Goal: Transaction & Acquisition: Purchase product/service

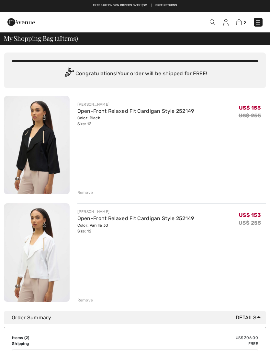
click at [83, 189] on div "Remove" at bounding box center [171, 191] width 189 height 7
click at [85, 192] on div "Remove" at bounding box center [85, 193] width 16 height 6
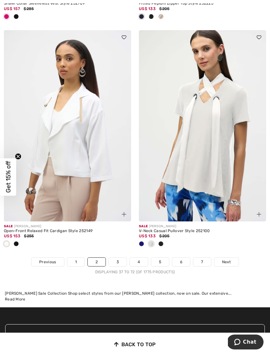
scroll to position [4024, 0]
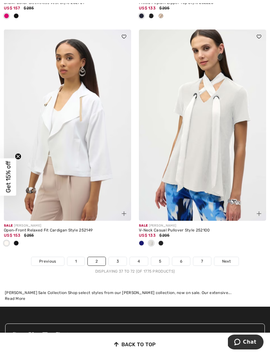
click at [162, 238] on div at bounding box center [161, 243] width 10 height 11
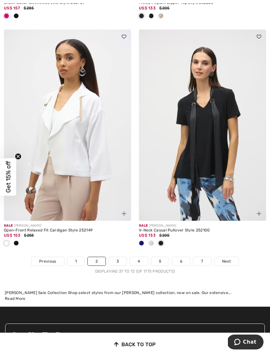
click at [141, 240] on span at bounding box center [141, 242] width 5 height 5
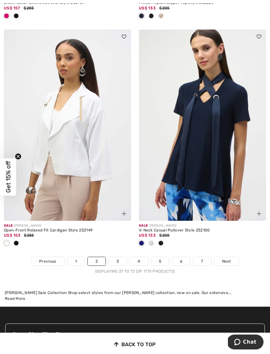
click at [118, 257] on link "3" at bounding box center [118, 261] width 18 height 8
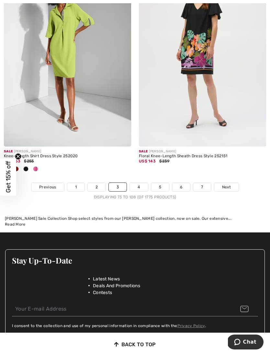
scroll to position [4047, 0]
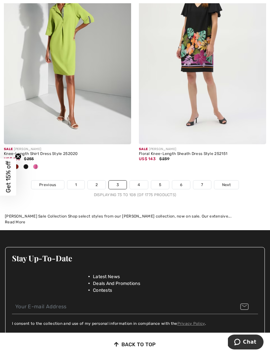
click at [138, 180] on link "4" at bounding box center [139, 184] width 18 height 8
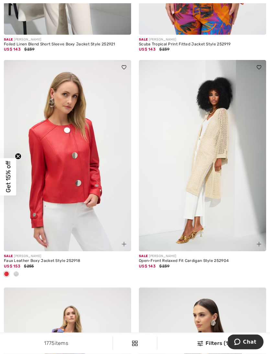
scroll to position [2072, 0]
click at [18, 269] on div at bounding box center [16, 274] width 10 height 11
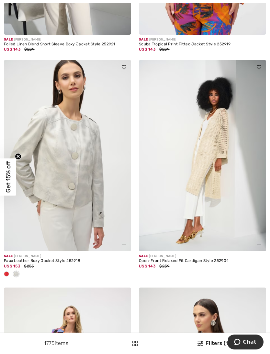
click at [58, 186] on img at bounding box center [67, 155] width 127 height 191
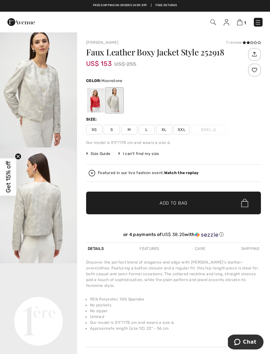
click at [100, 153] on span "Size Guide" at bounding box center [98, 154] width 24 height 6
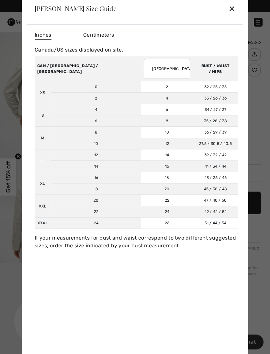
click at [234, 5] on div "✕" at bounding box center [232, 9] width 7 height 14
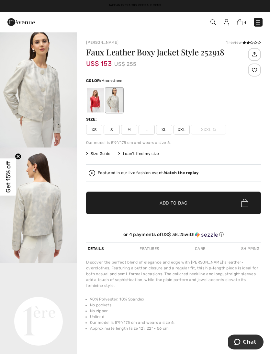
click at [145, 132] on span "L" at bounding box center [147, 130] width 16 height 10
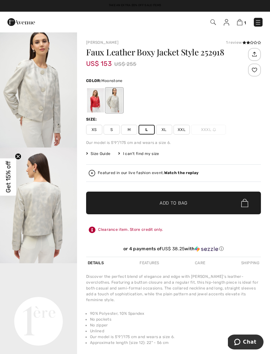
click at [133, 202] on span "✔ Added to Bag Add to Bag" at bounding box center [173, 202] width 175 height 23
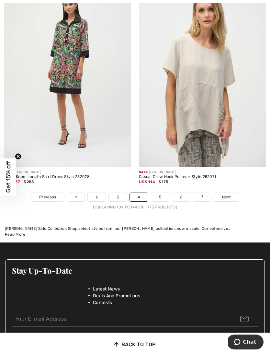
scroll to position [3962, 0]
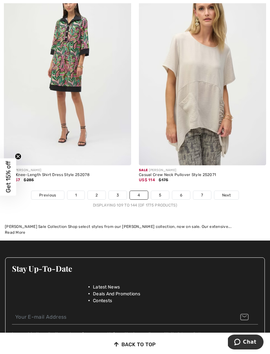
click at [158, 191] on link "5" at bounding box center [160, 195] width 18 height 8
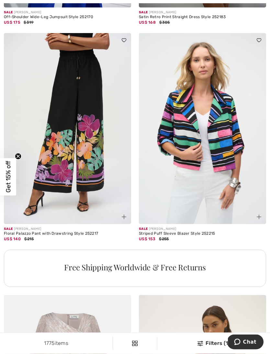
scroll to position [1177, 0]
click at [67, 143] on img at bounding box center [67, 128] width 127 height 191
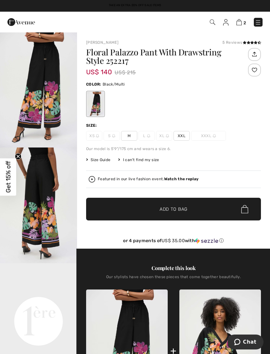
click at [130, 135] on span "M" at bounding box center [129, 136] width 16 height 10
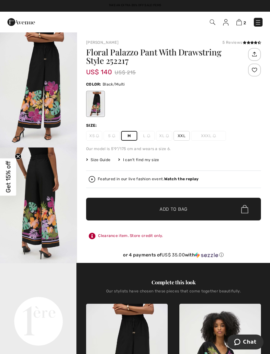
click at [113, 210] on span "✔ Added to Bag Add to Bag" at bounding box center [173, 209] width 175 height 23
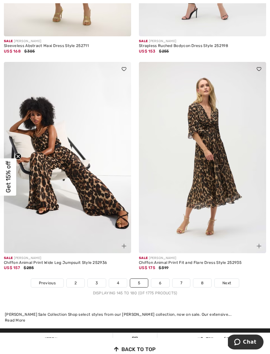
scroll to position [3875, 0]
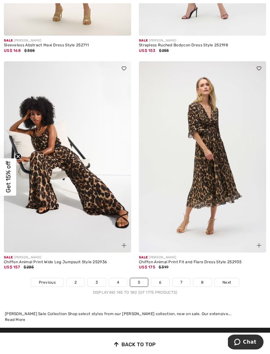
click at [162, 279] on link "6" at bounding box center [160, 282] width 18 height 8
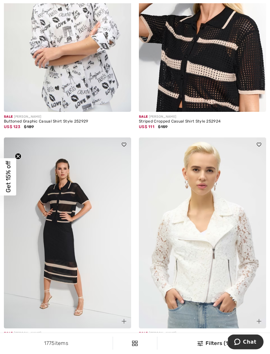
scroll to position [185, 0]
click at [203, 68] on img at bounding box center [202, 16] width 127 height 191
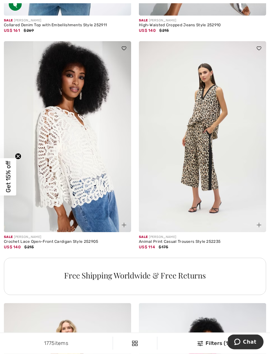
scroll to position [1150, 0]
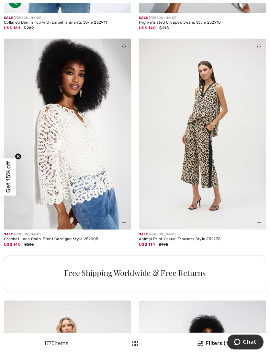
click at [70, 155] on img at bounding box center [67, 134] width 127 height 191
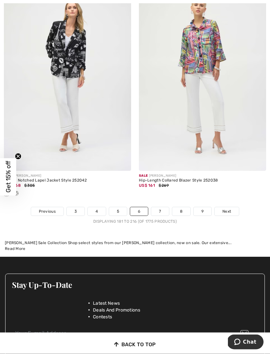
scroll to position [3914, 0]
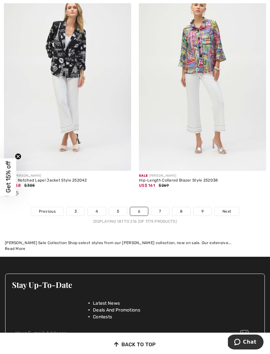
click at [161, 209] on link "7" at bounding box center [159, 211] width 17 height 8
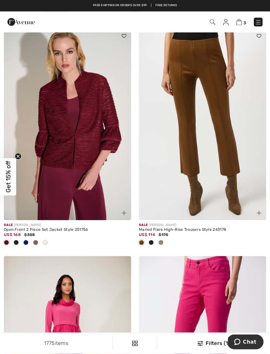
scroll to position [510, 0]
click at [59, 149] on img at bounding box center [67, 124] width 127 height 191
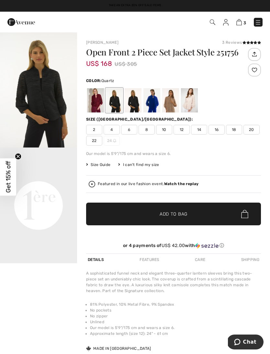
click at [188, 99] on div at bounding box center [189, 100] width 17 height 24
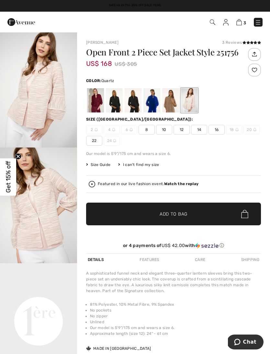
click at [165, 98] on div at bounding box center [170, 100] width 17 height 24
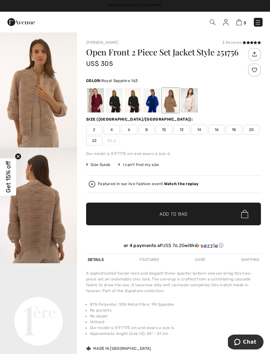
click at [153, 100] on div at bounding box center [152, 100] width 17 height 24
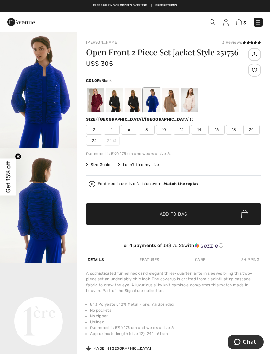
click at [119, 104] on div at bounding box center [114, 100] width 17 height 24
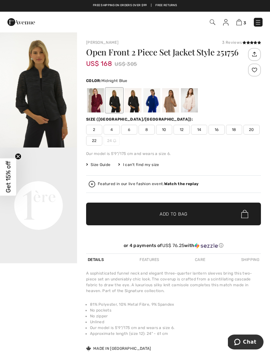
click at [137, 102] on div at bounding box center [133, 100] width 17 height 24
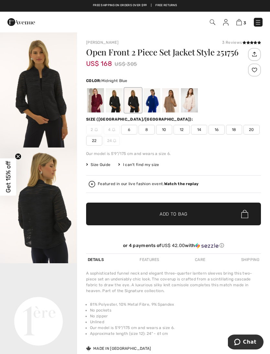
click at [192, 104] on div at bounding box center [189, 100] width 17 height 24
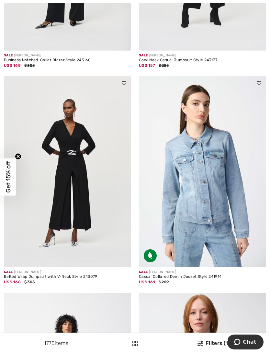
scroll to position [2316, 0]
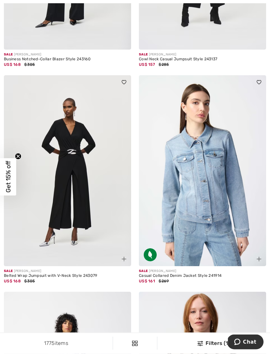
click at [67, 179] on img at bounding box center [67, 170] width 127 height 191
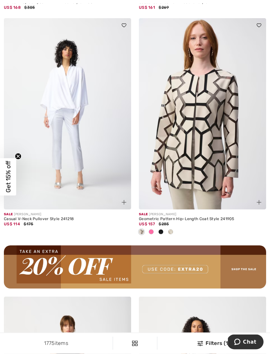
scroll to position [2589, 0]
click at [189, 136] on img at bounding box center [202, 113] width 127 height 191
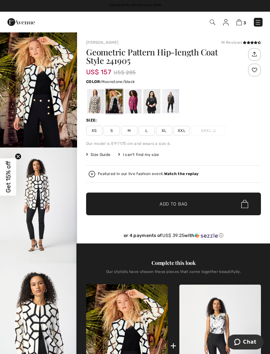
click at [94, 104] on div at bounding box center [95, 101] width 17 height 24
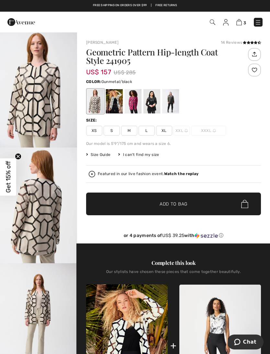
click at [170, 99] on div at bounding box center [170, 101] width 17 height 24
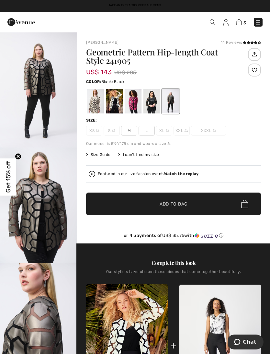
click at [149, 101] on div at bounding box center [152, 101] width 17 height 24
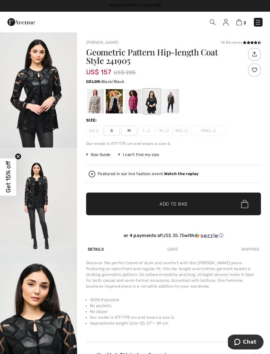
click at [131, 103] on div at bounding box center [133, 101] width 17 height 24
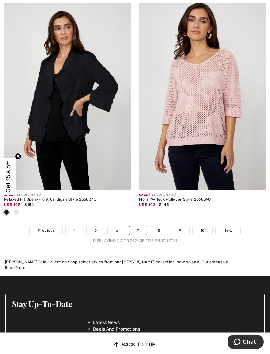
scroll to position [4012, 0]
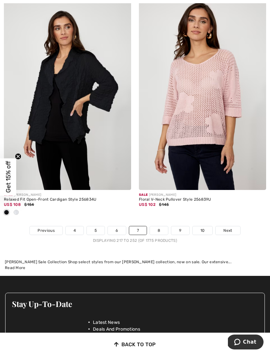
click at [156, 228] on link "8" at bounding box center [159, 230] width 18 height 8
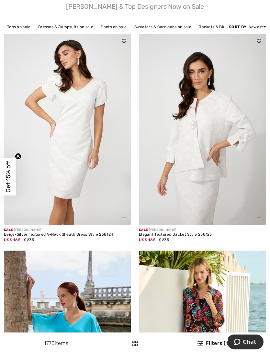
scroll to position [72, 0]
click at [215, 161] on img at bounding box center [202, 129] width 127 height 191
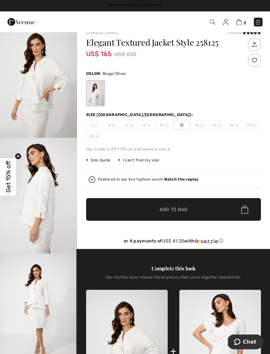
scroll to position [7, 0]
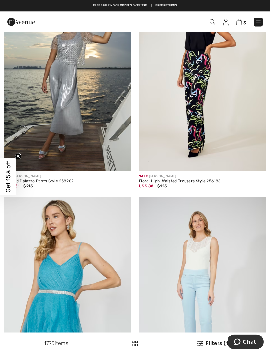
scroll to position [559, 0]
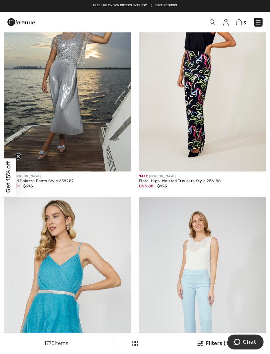
click at [193, 96] on img at bounding box center [202, 75] width 127 height 191
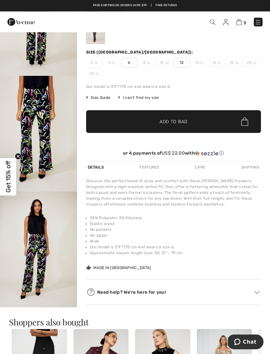
scroll to position [74, 0]
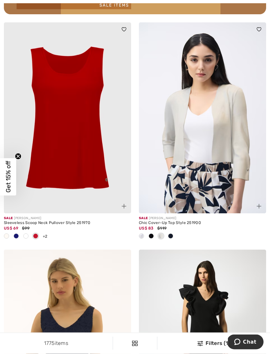
scroll to position [2789, 0]
click at [62, 139] on img at bounding box center [67, 117] width 127 height 191
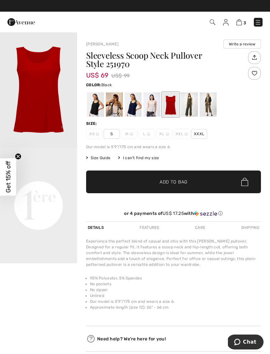
click at [94, 103] on div at bounding box center [95, 104] width 17 height 24
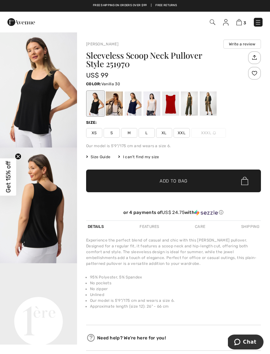
click at [110, 106] on div at bounding box center [114, 103] width 17 height 24
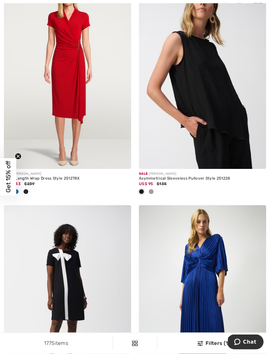
scroll to position [3288, 0]
click at [187, 105] on img at bounding box center [202, 73] width 127 height 191
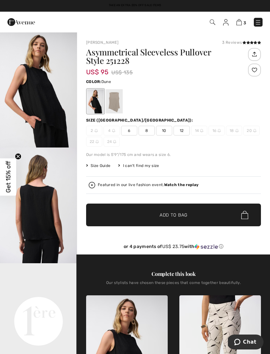
click at [111, 103] on div at bounding box center [114, 101] width 17 height 24
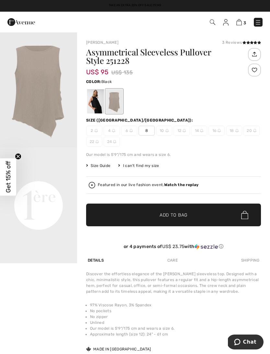
click at [94, 102] on div at bounding box center [95, 101] width 17 height 24
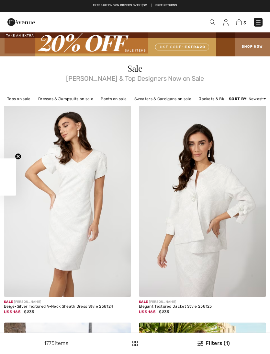
checkbox input "true"
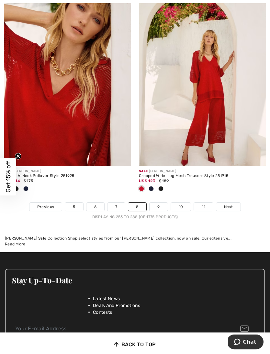
scroll to position [3972, 0]
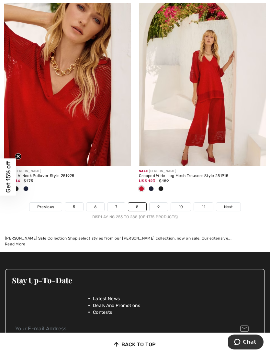
click at [158, 202] on link "9" at bounding box center [159, 206] width 18 height 8
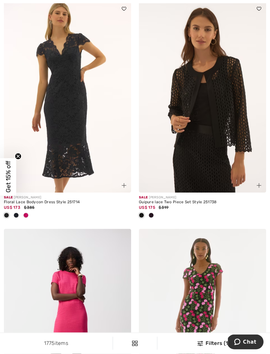
scroll to position [332, 0]
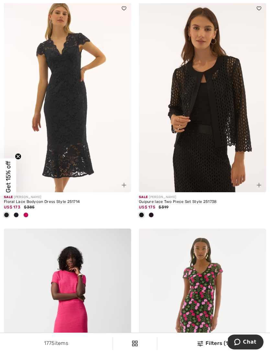
click at [219, 120] on img at bounding box center [202, 96] width 127 height 191
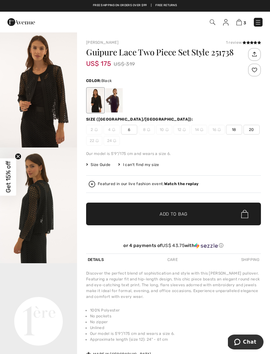
click at [109, 103] on div at bounding box center [114, 100] width 17 height 24
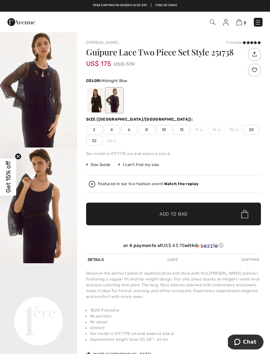
click at [30, 107] on img "1 / 6" at bounding box center [38, 90] width 77 height 116
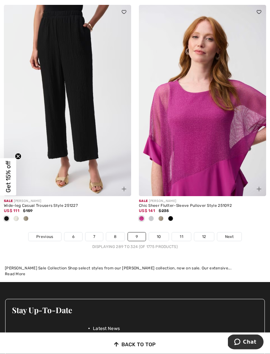
scroll to position [4049, 0]
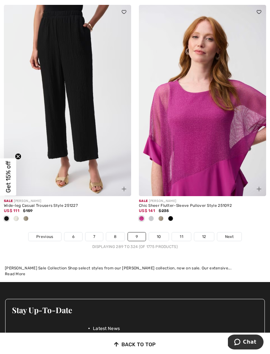
click at [159, 232] on link "10" at bounding box center [159, 236] width 20 height 8
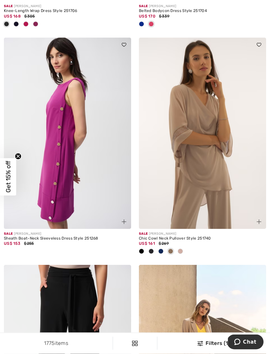
scroll to position [1920, 0]
click at [187, 142] on img at bounding box center [202, 133] width 127 height 191
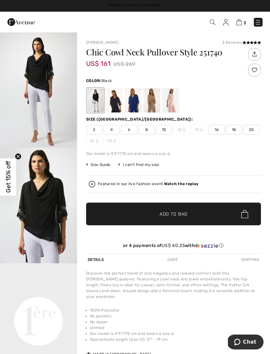
click at [150, 100] on div at bounding box center [152, 100] width 17 height 24
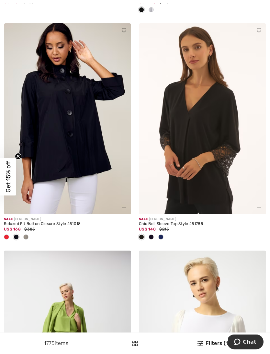
scroll to position [3125, 0]
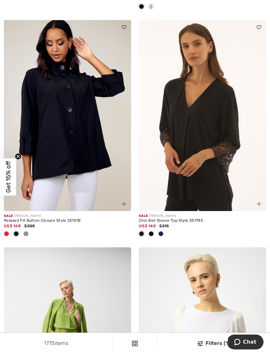
click at [219, 132] on img at bounding box center [202, 115] width 127 height 191
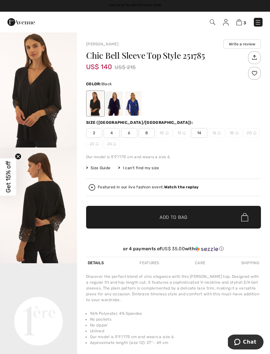
click at [33, 199] on img "2 / 4" at bounding box center [38, 205] width 77 height 116
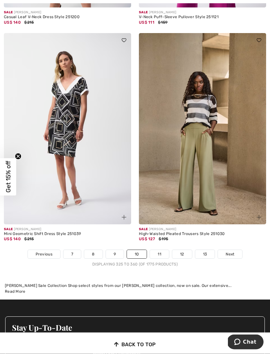
scroll to position [4010, 0]
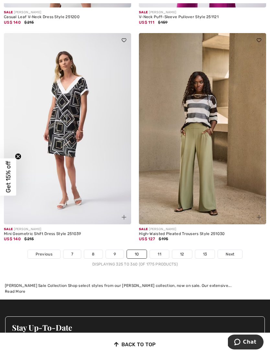
click at [160, 250] on link "11" at bounding box center [159, 254] width 19 height 8
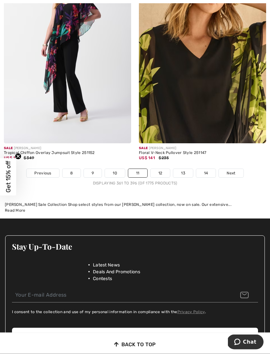
scroll to position [3973, 0]
click at [164, 169] on link "12" at bounding box center [161, 173] width 20 height 8
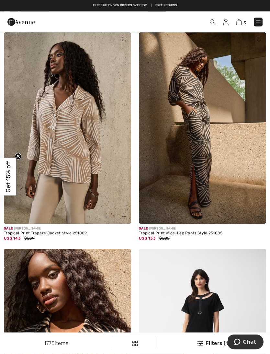
scroll to position [506, 0]
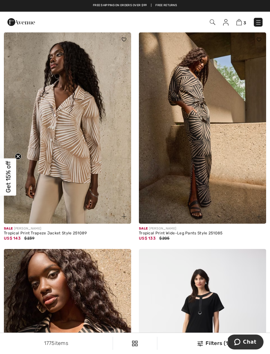
click at [182, 142] on img at bounding box center [202, 127] width 127 height 191
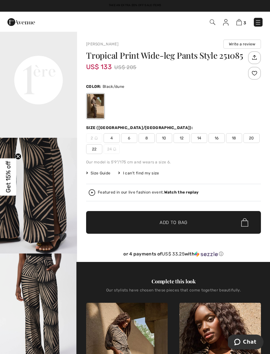
scroll to position [240, 0]
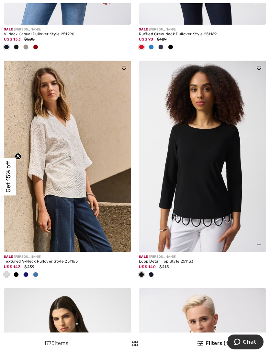
scroll to position [2071, 0]
click at [195, 170] on img at bounding box center [202, 156] width 127 height 191
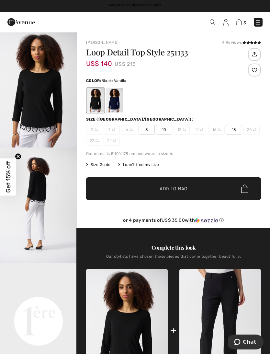
click at [117, 102] on div at bounding box center [114, 100] width 17 height 24
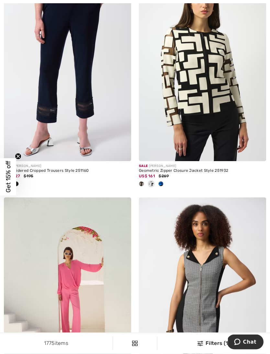
scroll to position [3100, 0]
click at [176, 106] on img at bounding box center [202, 65] width 127 height 191
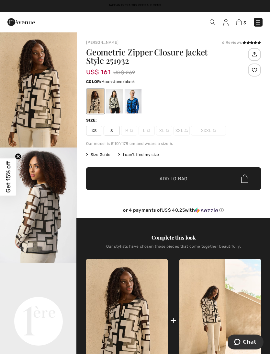
click at [94, 101] on div at bounding box center [95, 101] width 17 height 24
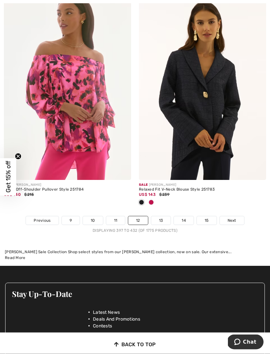
scroll to position [3990, 0]
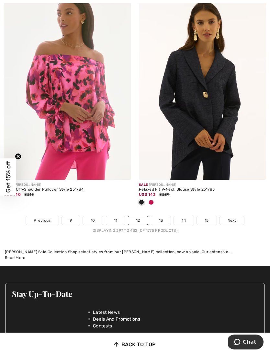
click at [160, 216] on link "13" at bounding box center [161, 220] width 20 height 8
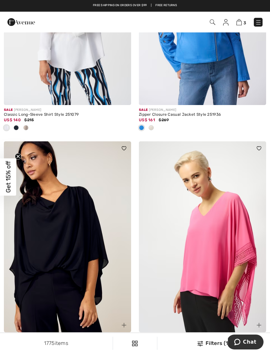
scroll to position [2229, 0]
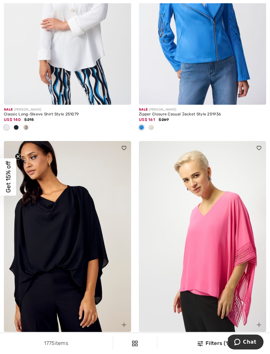
click at [150, 125] on span at bounding box center [151, 127] width 5 height 5
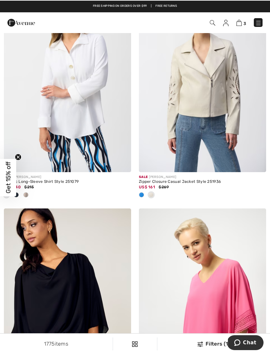
scroll to position [2161, 0]
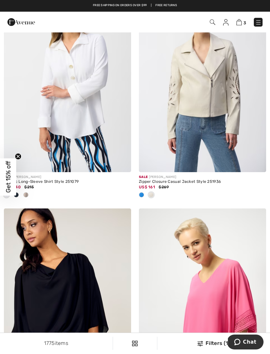
click at [198, 100] on img at bounding box center [202, 76] width 127 height 191
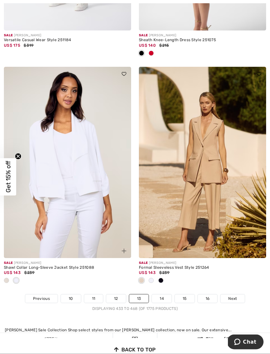
scroll to position [3948, 0]
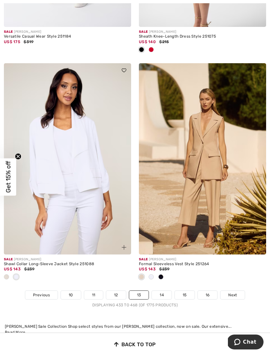
click at [159, 291] on link "14" at bounding box center [162, 295] width 20 height 8
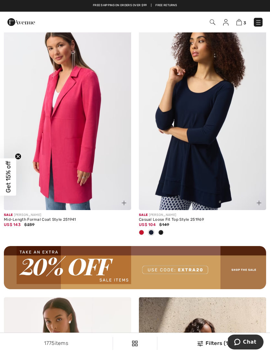
scroll to position [2620, 0]
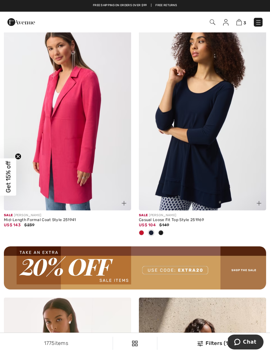
click at [48, 135] on img at bounding box center [67, 114] width 127 height 191
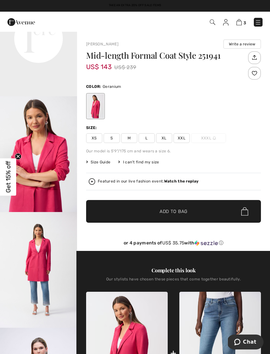
scroll to position [306, 0]
click at [28, 256] on img "4 / 6" at bounding box center [38, 270] width 77 height 116
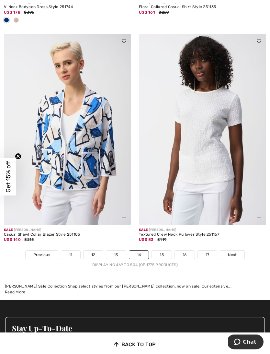
scroll to position [3988, 0]
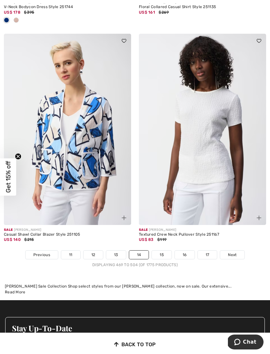
click at [163, 250] on link "15" at bounding box center [162, 254] width 20 height 8
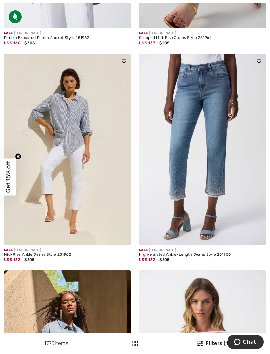
scroll to position [1855, 0]
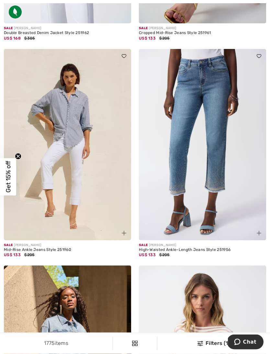
click at [67, 168] on img at bounding box center [67, 144] width 127 height 191
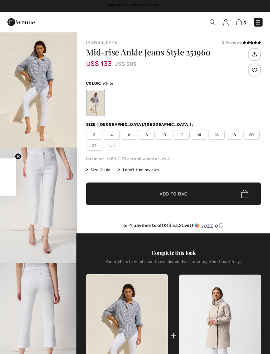
checkbox input "true"
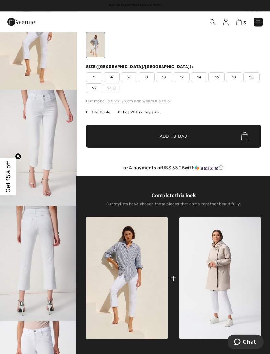
scroll to position [58, 0]
click at [124, 270] on img at bounding box center [127, 277] width 82 height 123
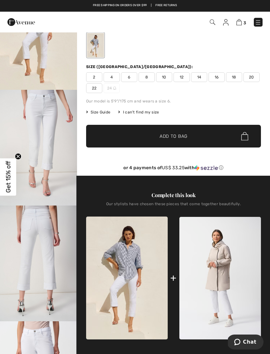
click at [116, 251] on img at bounding box center [127, 277] width 82 height 123
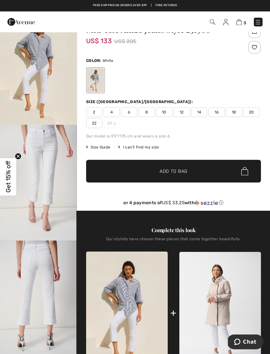
scroll to position [0, 0]
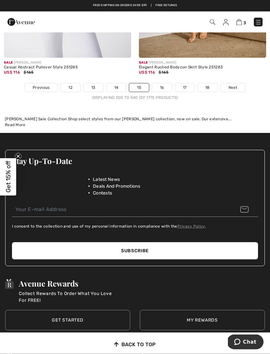
scroll to position [4057, 0]
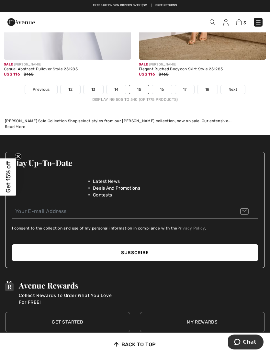
click at [165, 86] on link "16" at bounding box center [162, 89] width 20 height 8
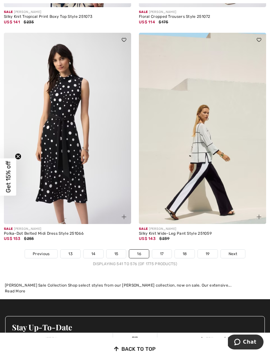
scroll to position [3875, 0]
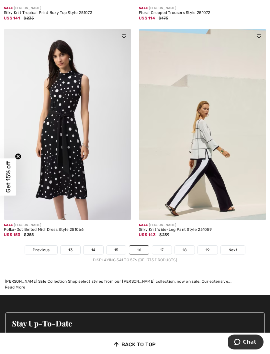
click at [164, 246] on link "17" at bounding box center [161, 250] width 19 height 8
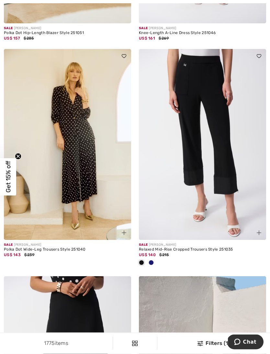
scroll to position [273, 0]
click at [71, 177] on img at bounding box center [67, 144] width 127 height 191
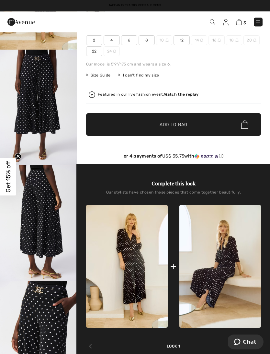
scroll to position [100, 0]
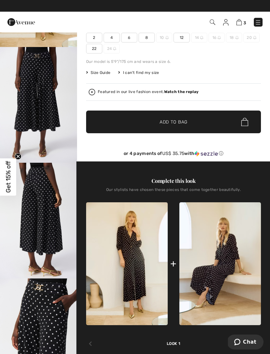
click at [125, 246] on img at bounding box center [127, 263] width 82 height 123
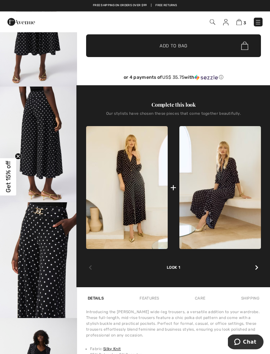
scroll to position [177, 0]
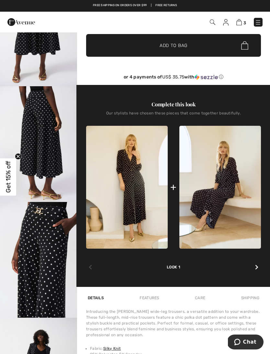
click at [211, 195] on img at bounding box center [220, 187] width 82 height 123
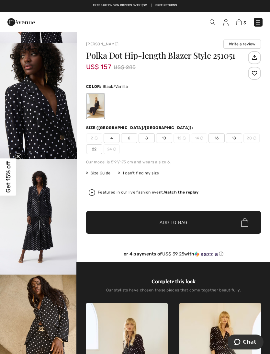
scroll to position [335, 0]
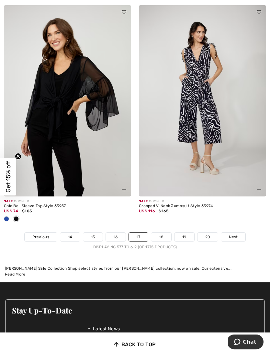
scroll to position [3974, 0]
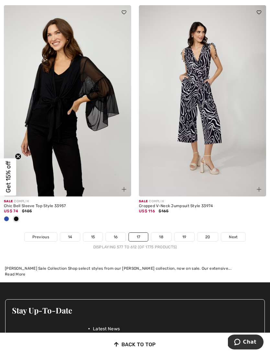
click at [163, 234] on link "18" at bounding box center [161, 237] width 20 height 8
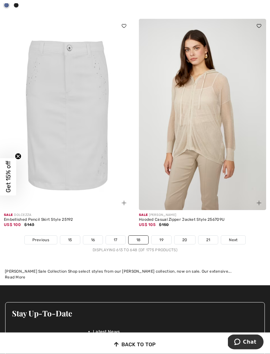
scroll to position [3907, 0]
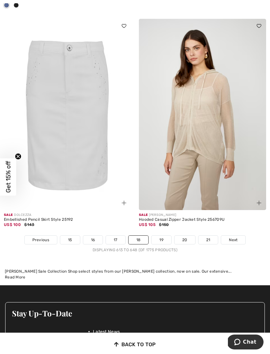
click at [163, 237] on link "19" at bounding box center [162, 240] width 20 height 8
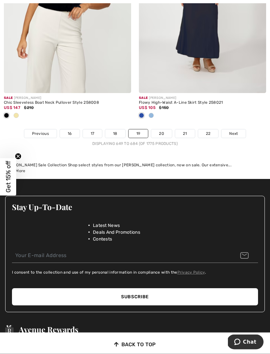
scroll to position [3982, 0]
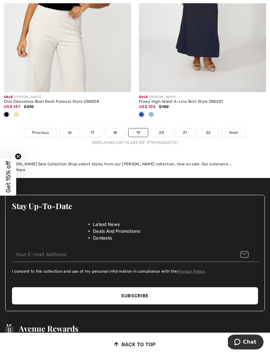
click at [161, 128] on link "20" at bounding box center [161, 132] width 21 height 8
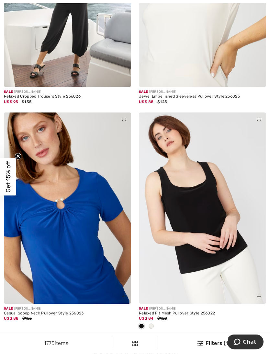
scroll to position [3814, 0]
